Goal: Transaction & Acquisition: Purchase product/service

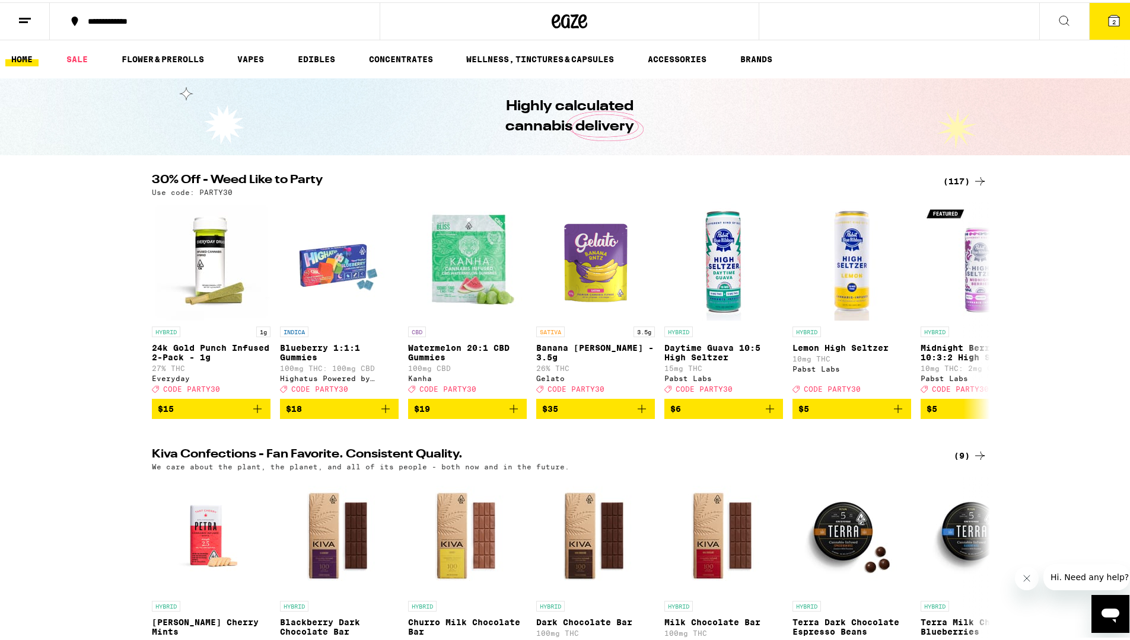
click at [973, 180] on icon at bounding box center [980, 179] width 14 height 14
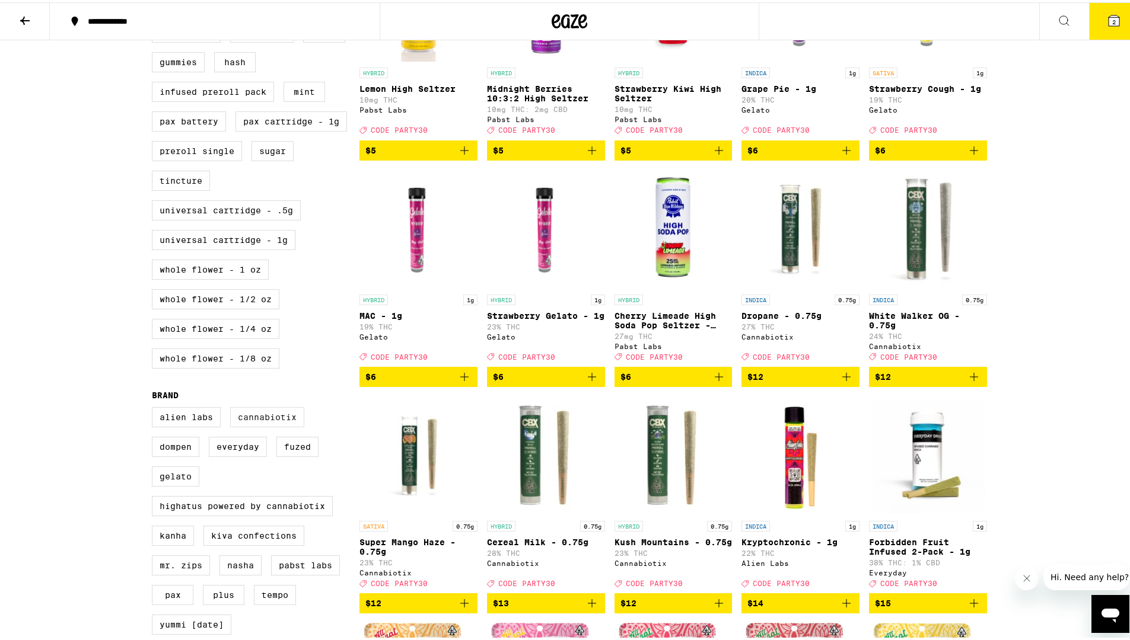
scroll to position [460, 0]
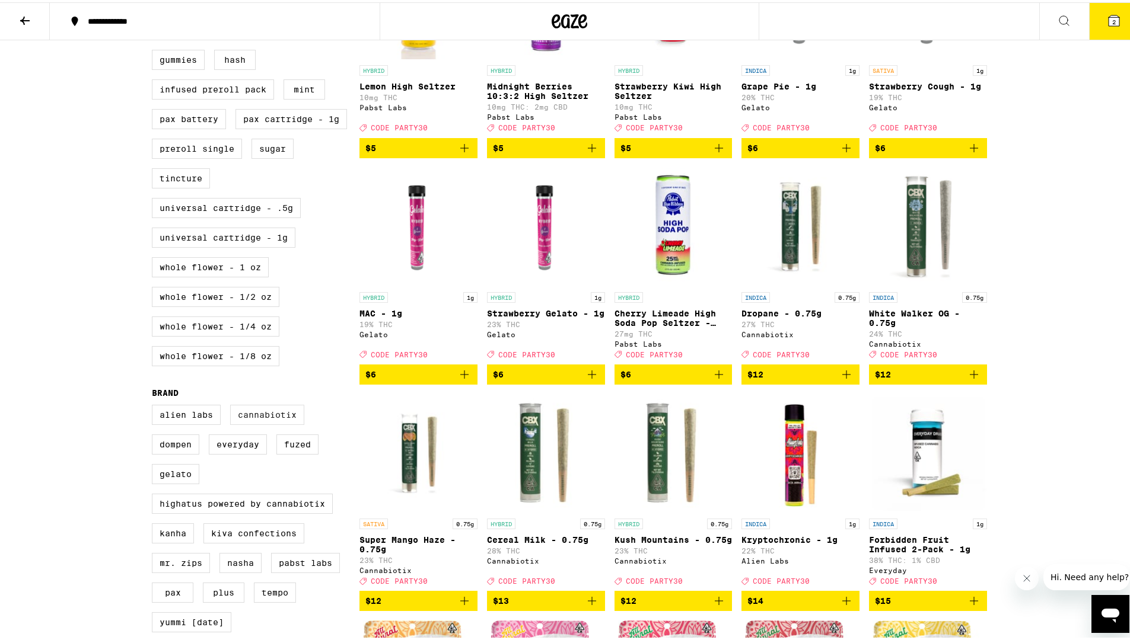
click at [275, 423] on label "Cannabiotix" at bounding box center [267, 413] width 74 height 20
click at [155, 405] on input "Cannabiotix" at bounding box center [154, 404] width 1 height 1
checkbox input "true"
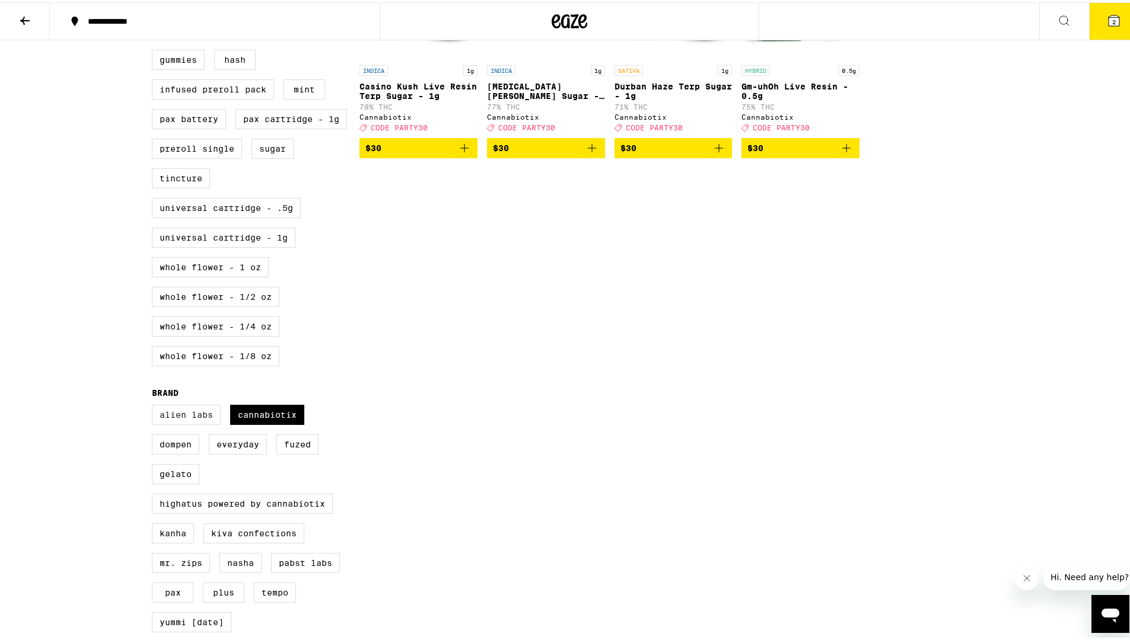
click at [198, 423] on label "Alien Labs" at bounding box center [186, 413] width 69 height 20
click at [155, 405] on input "Alien Labs" at bounding box center [154, 404] width 1 height 1
checkbox input "true"
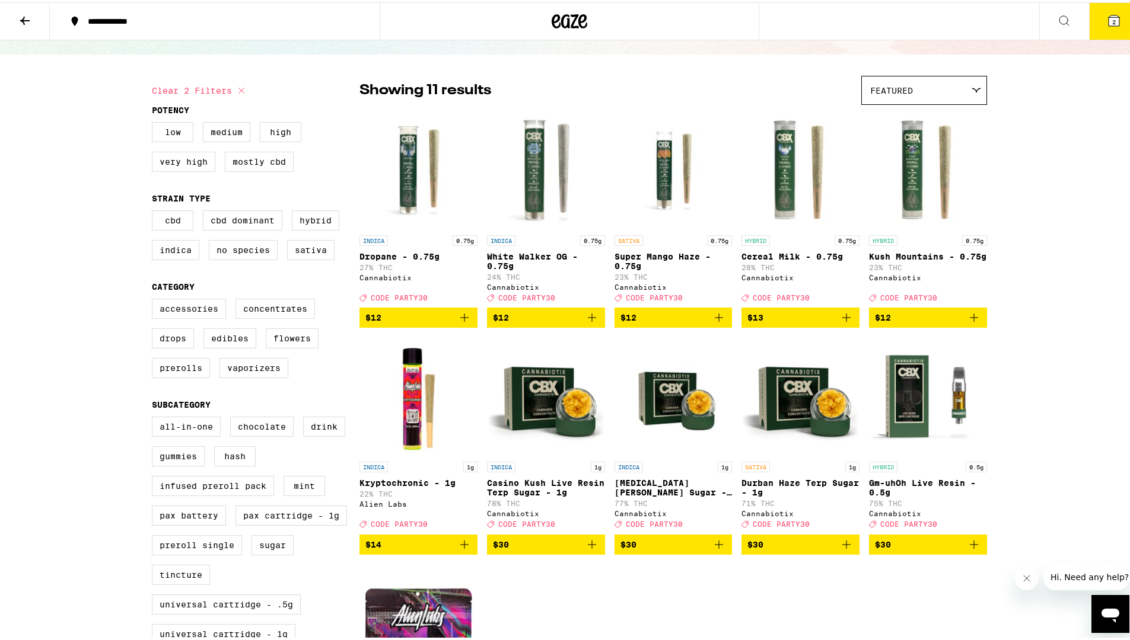
scroll to position [49, 0]
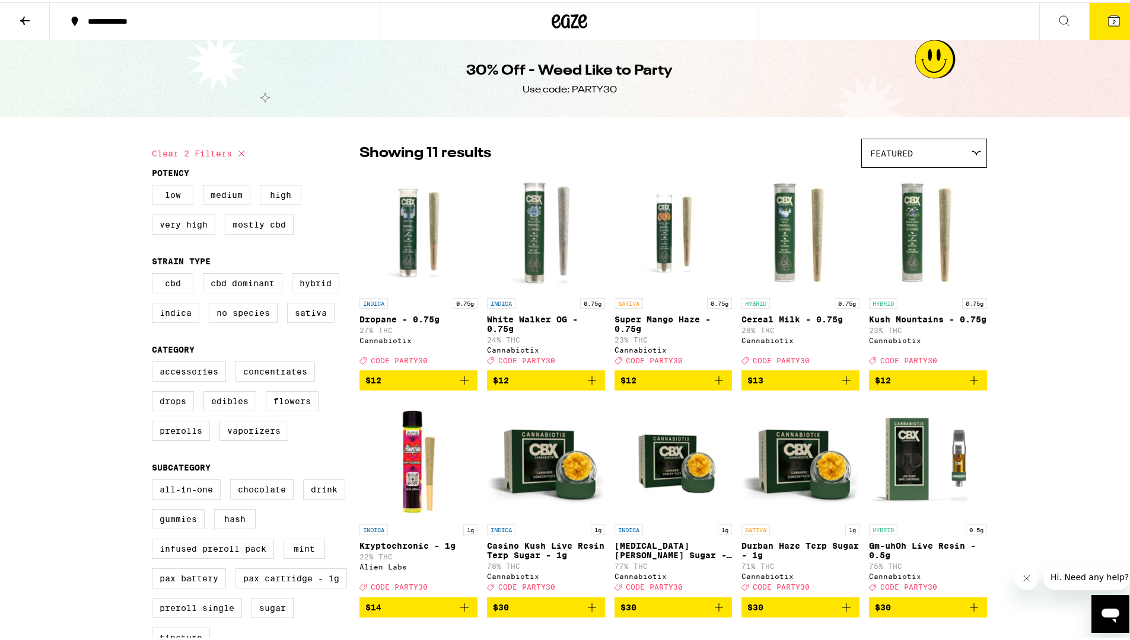
click at [238, 153] on icon at bounding box center [241, 151] width 6 height 6
checkbox input "false"
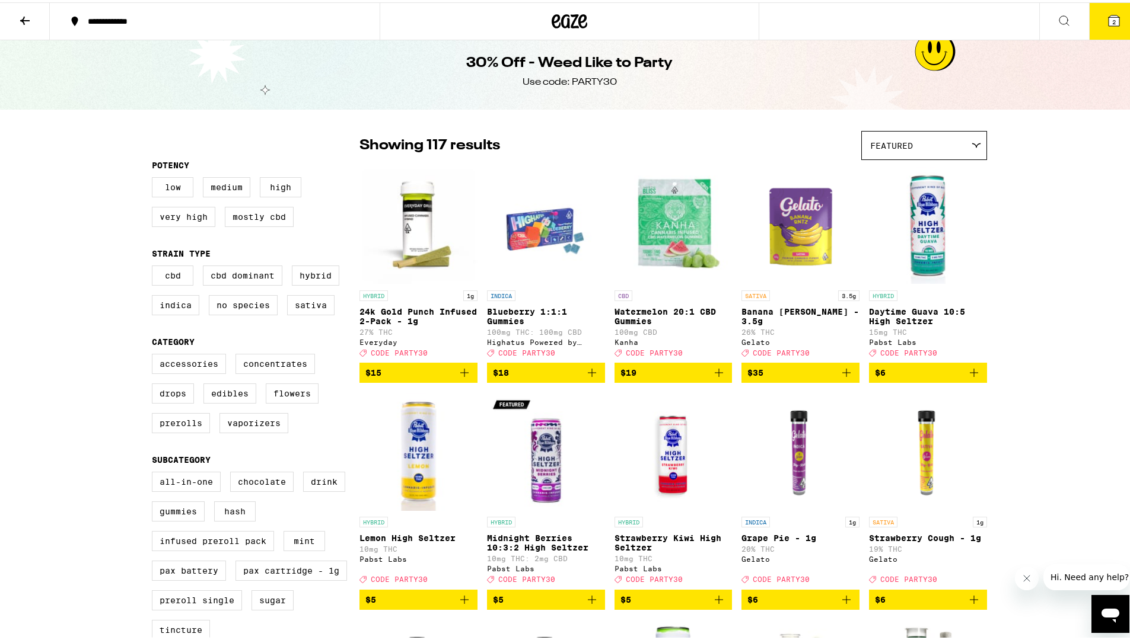
scroll to position [13, 0]
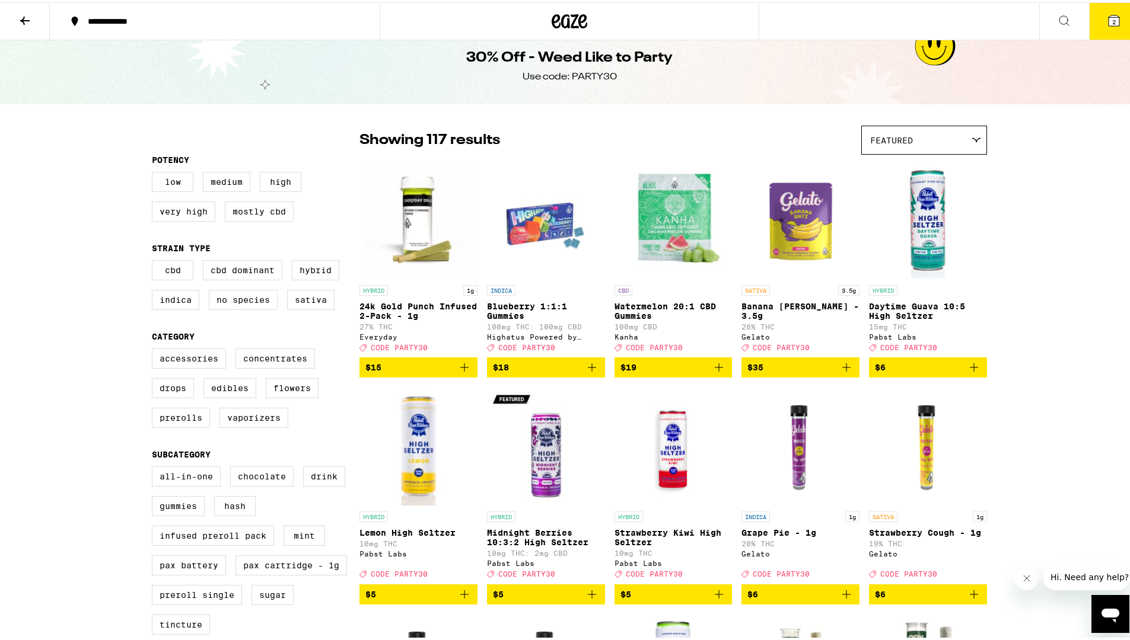
click at [30, 23] on icon at bounding box center [25, 18] width 14 height 14
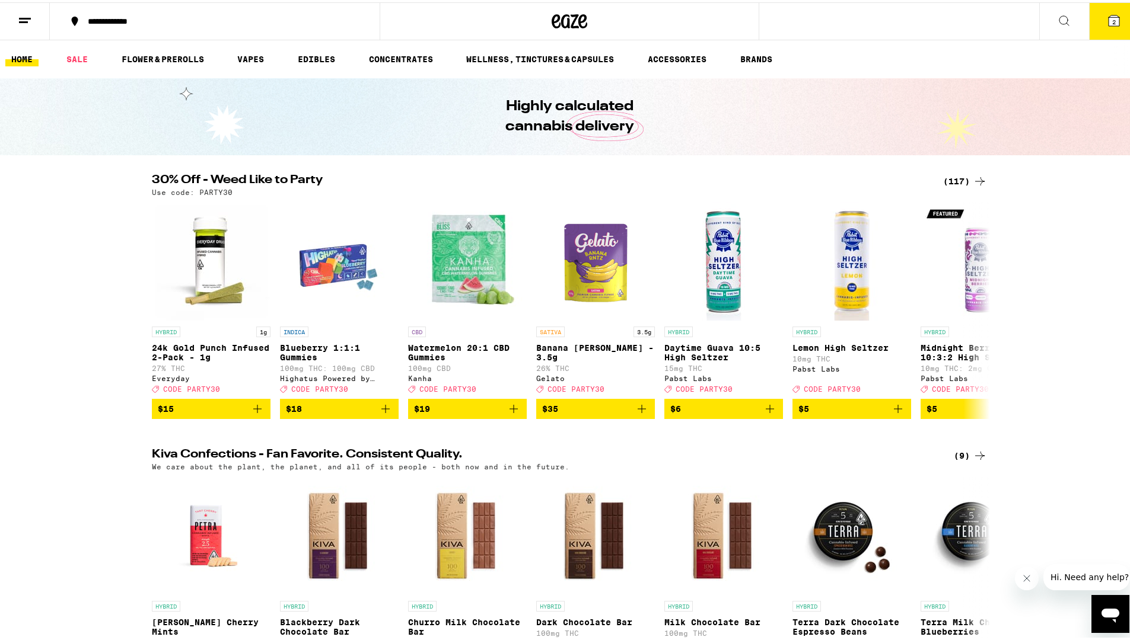
click at [980, 177] on icon at bounding box center [980, 179] width 14 height 14
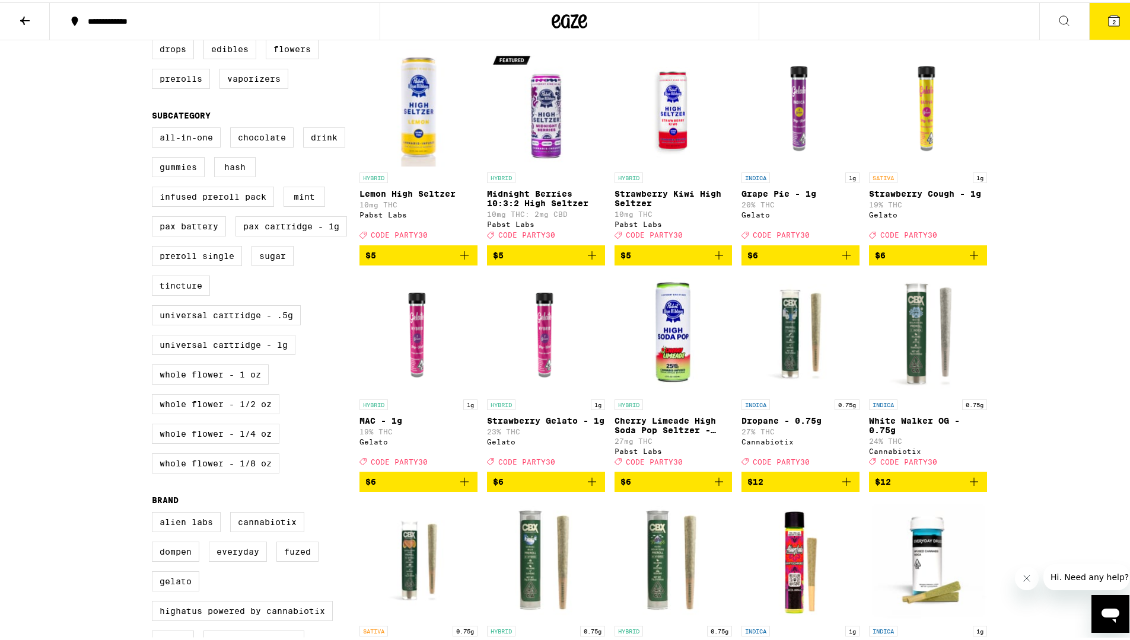
scroll to position [578, 0]
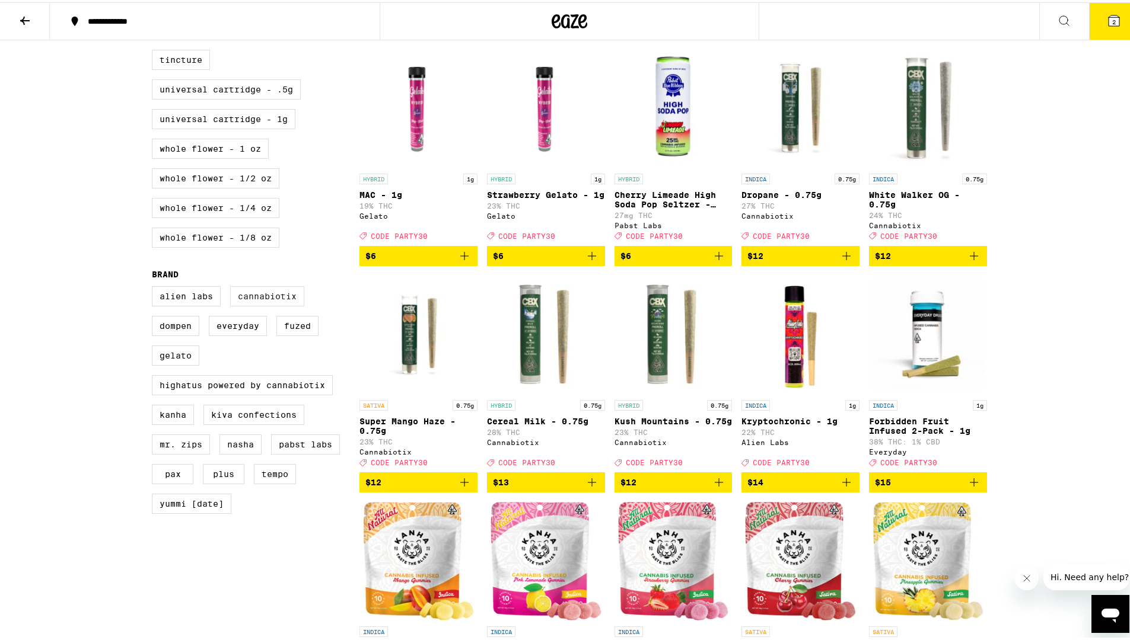
click at [267, 304] on label "Cannabiotix" at bounding box center [267, 294] width 74 height 20
click at [155, 286] on input "Cannabiotix" at bounding box center [154, 286] width 1 height 1
checkbox input "true"
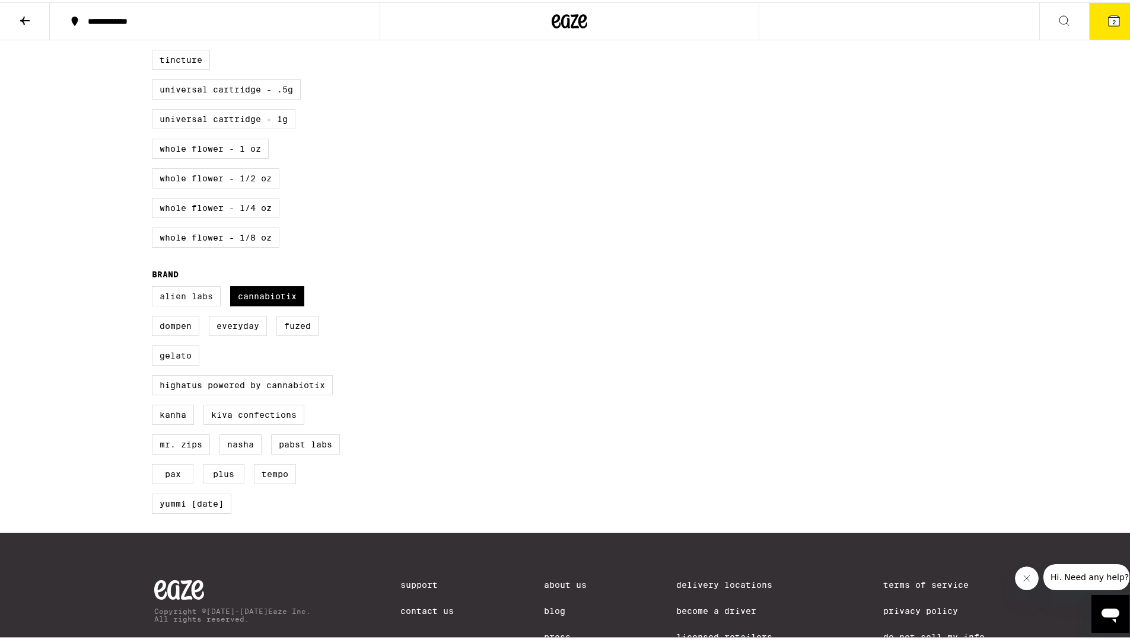
click at [187, 304] on label "Alien Labs" at bounding box center [186, 294] width 69 height 20
click at [155, 286] on input "Alien Labs" at bounding box center [154, 286] width 1 height 1
checkbox input "true"
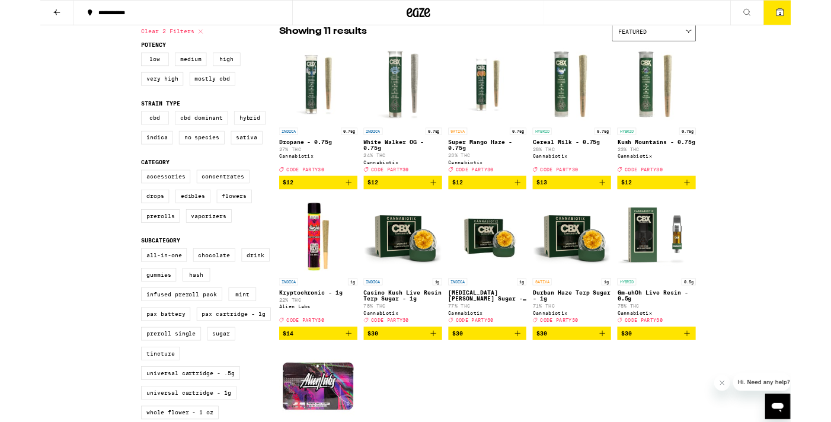
scroll to position [116, 0]
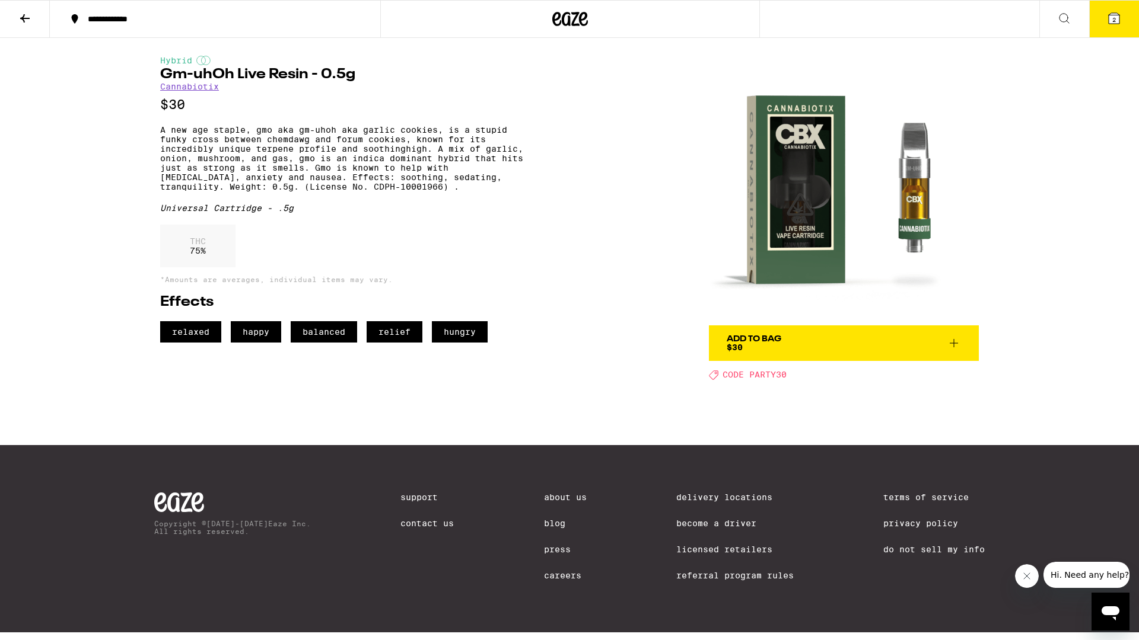
click at [667, 192] on div "Hybrid Gm-uhOh Live Resin - 0.5g Cannabiotix $30 A new age staple, gmo aka gm-u…" at bounding box center [569, 209] width 854 height 342
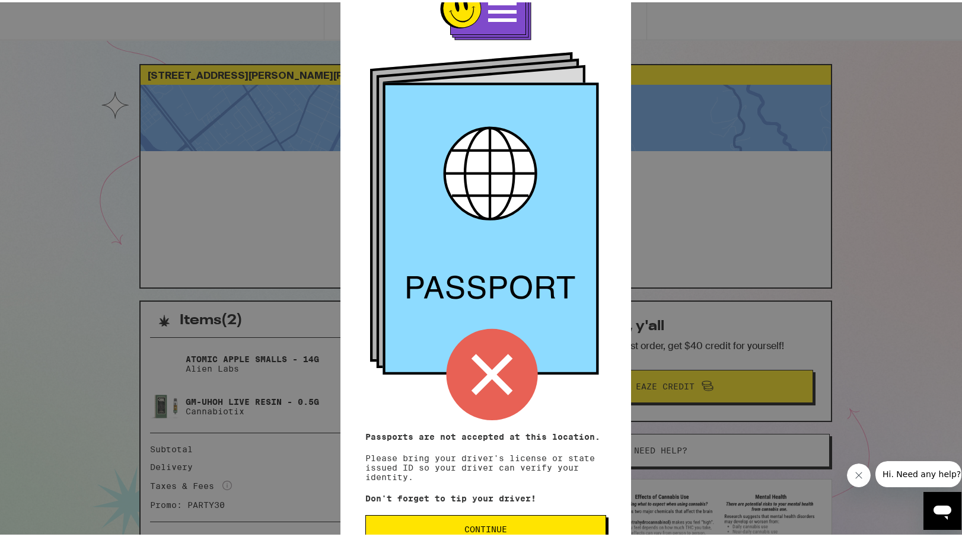
scroll to position [60, 0]
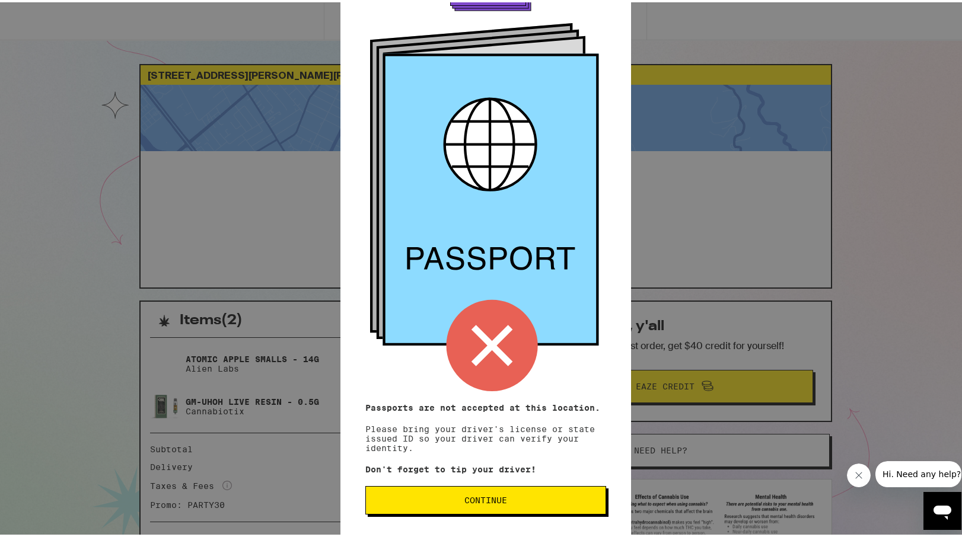
click at [549, 434] on button "Continue" at bounding box center [485, 498] width 241 height 28
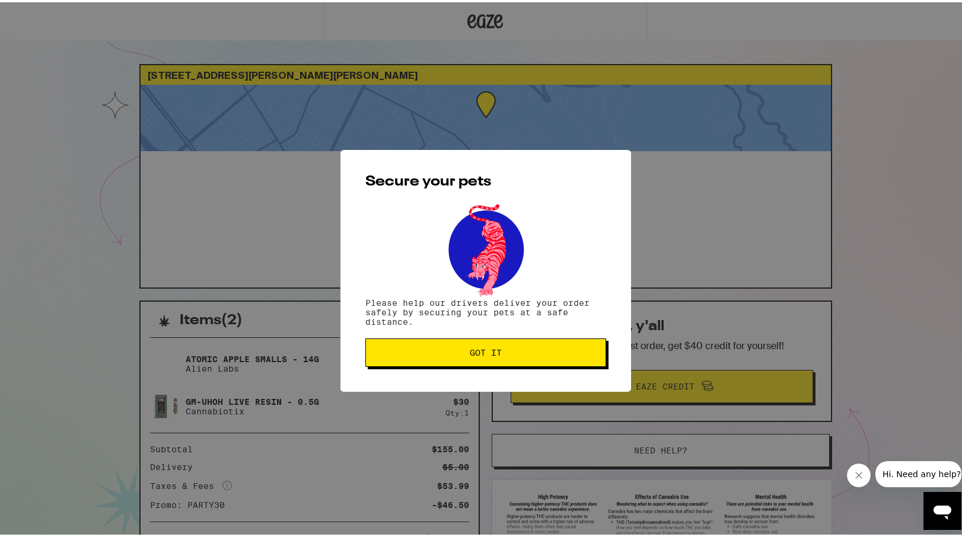
click at [525, 348] on span "Got it" at bounding box center [485, 350] width 221 height 8
